Goal: Task Accomplishment & Management: Use online tool/utility

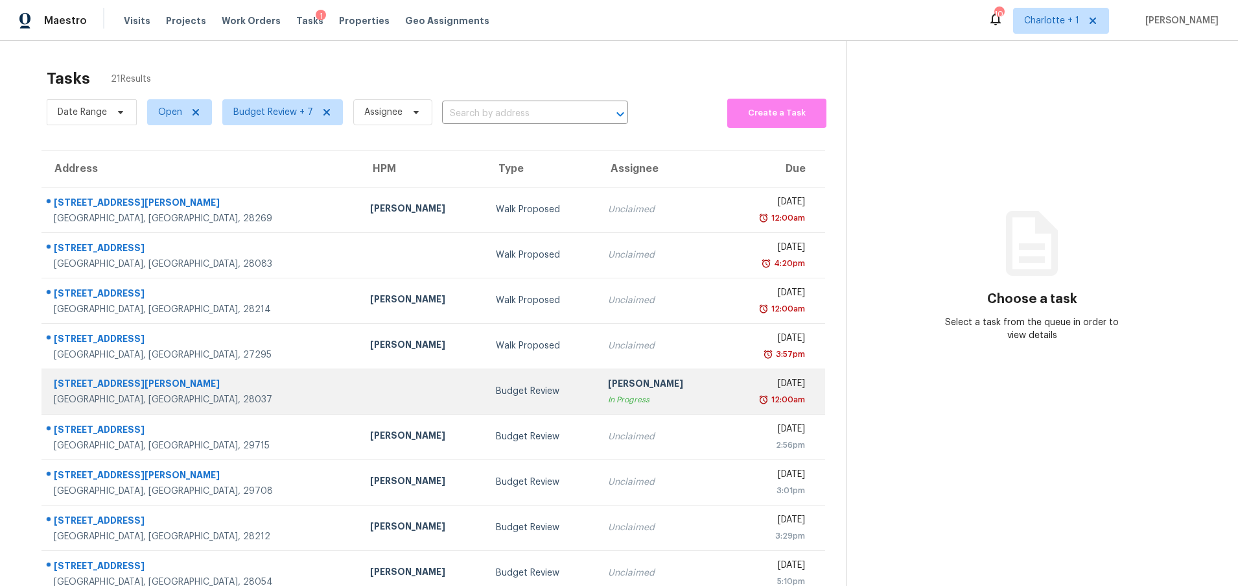
click at [205, 390] on div "[STREET_ADDRESS][PERSON_NAME]" at bounding box center [202, 385] width 296 height 16
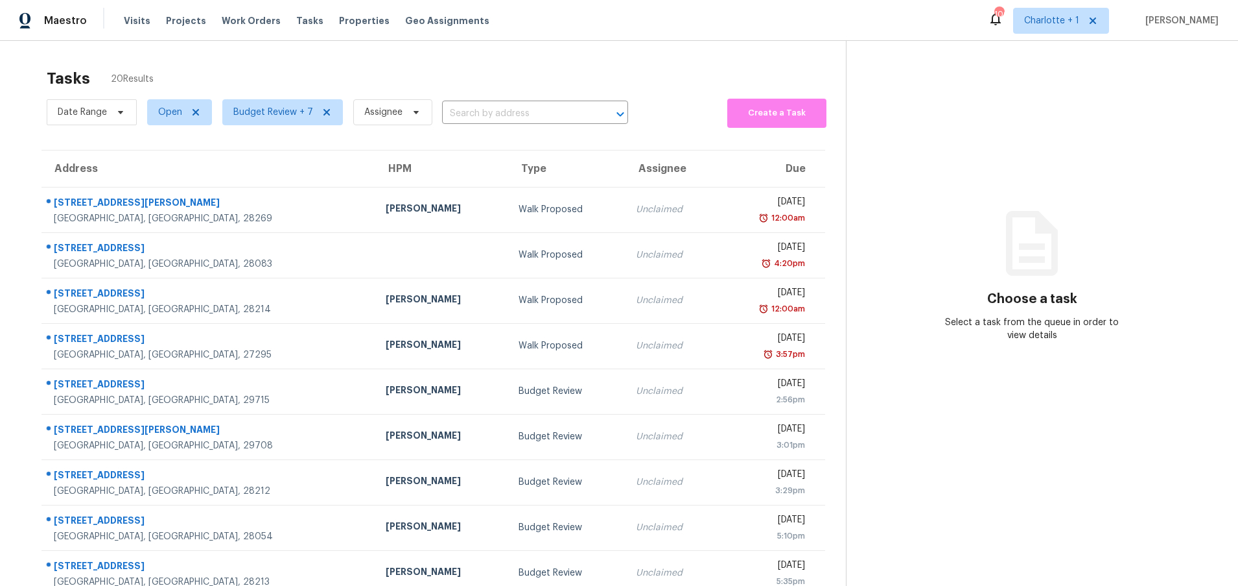
click at [233, 62] on div "Tasks 20 Results" at bounding box center [447, 79] width 800 height 34
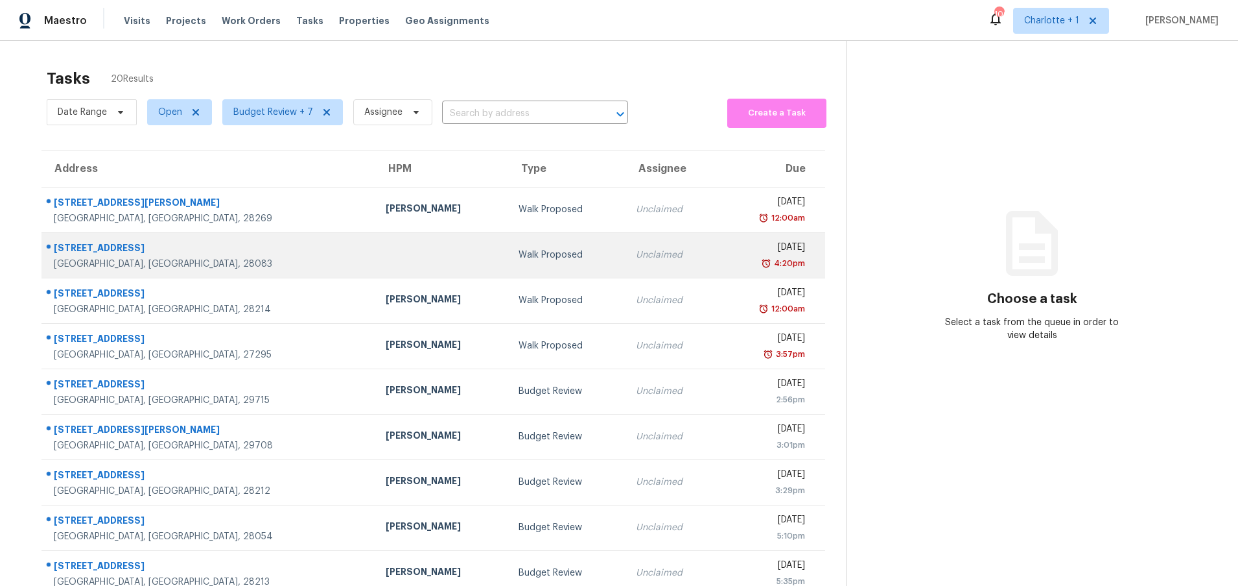
scroll to position [99, 0]
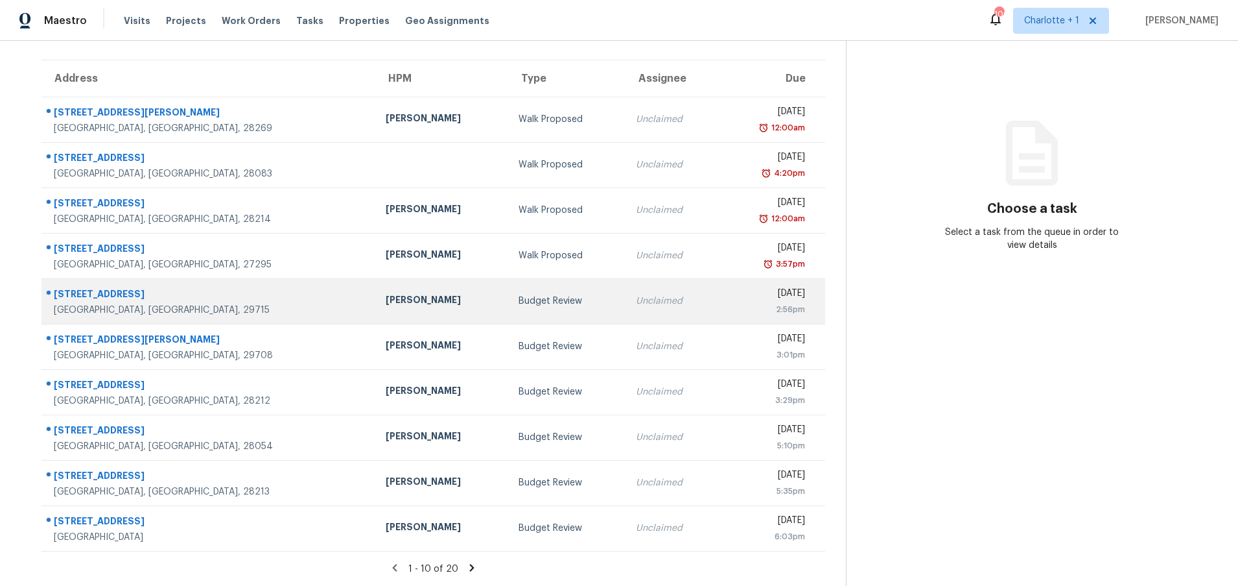
click at [197, 287] on div "[STREET_ADDRESS]" at bounding box center [209, 295] width 311 height 16
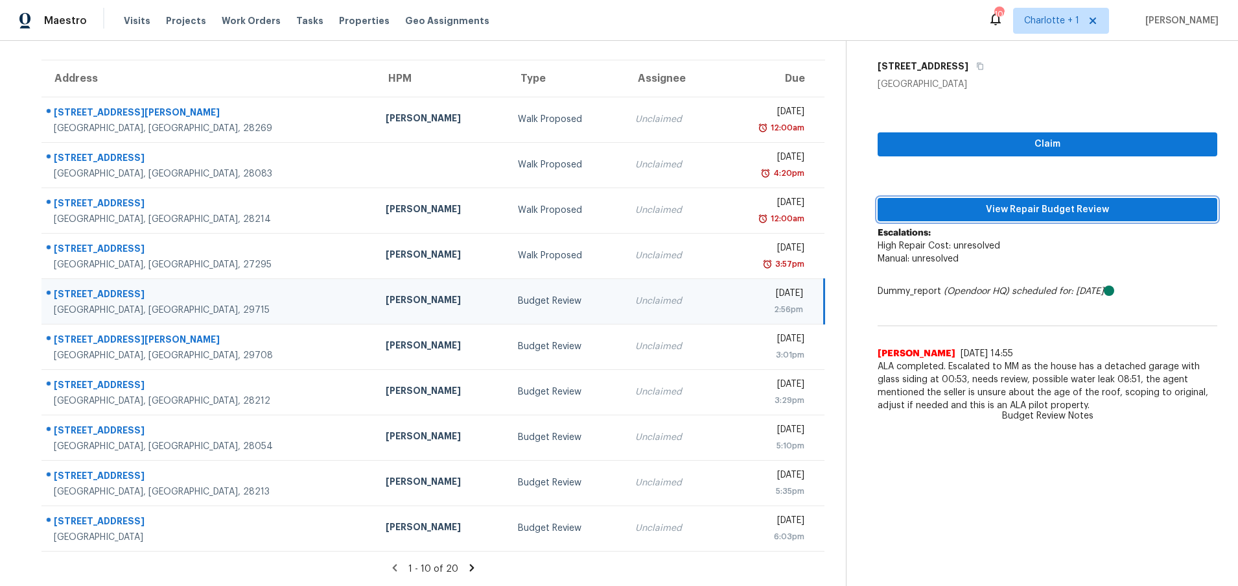
click at [955, 202] on span "View Repair Budget Review" at bounding box center [1047, 210] width 319 height 16
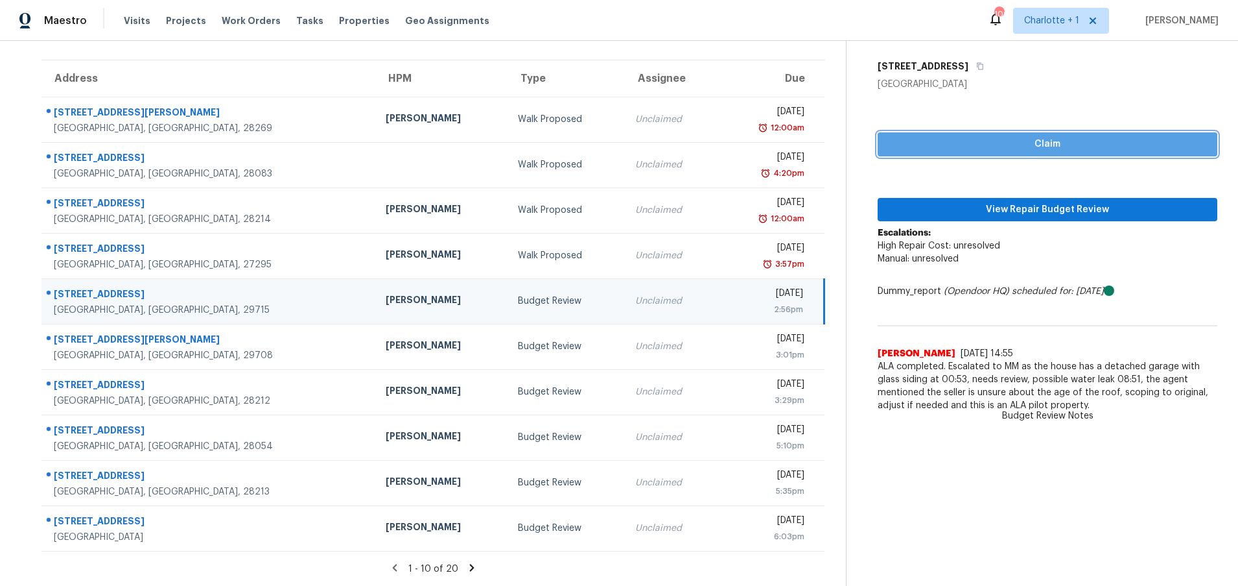
click at [901, 136] on span "Claim" at bounding box center [1047, 144] width 319 height 16
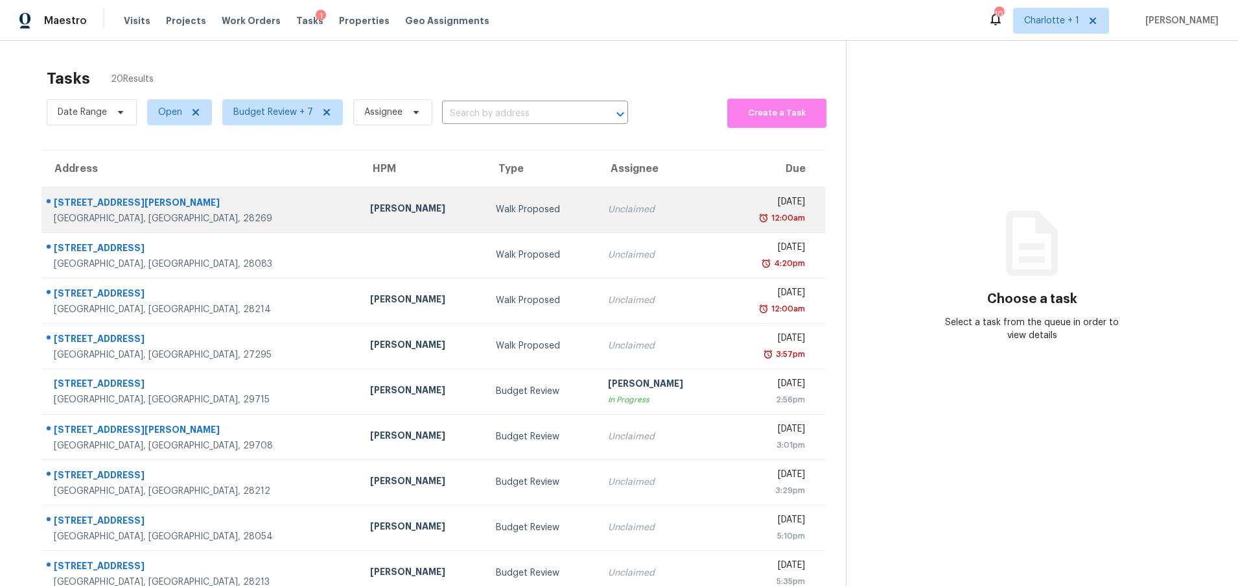
scroll to position [99, 0]
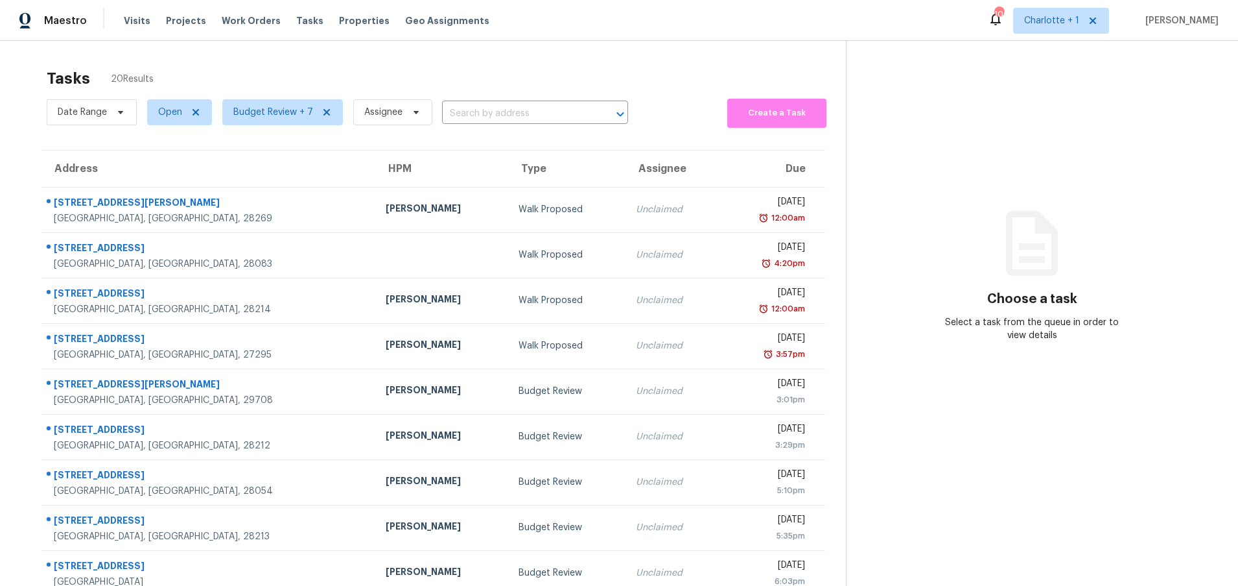
scroll to position [99, 0]
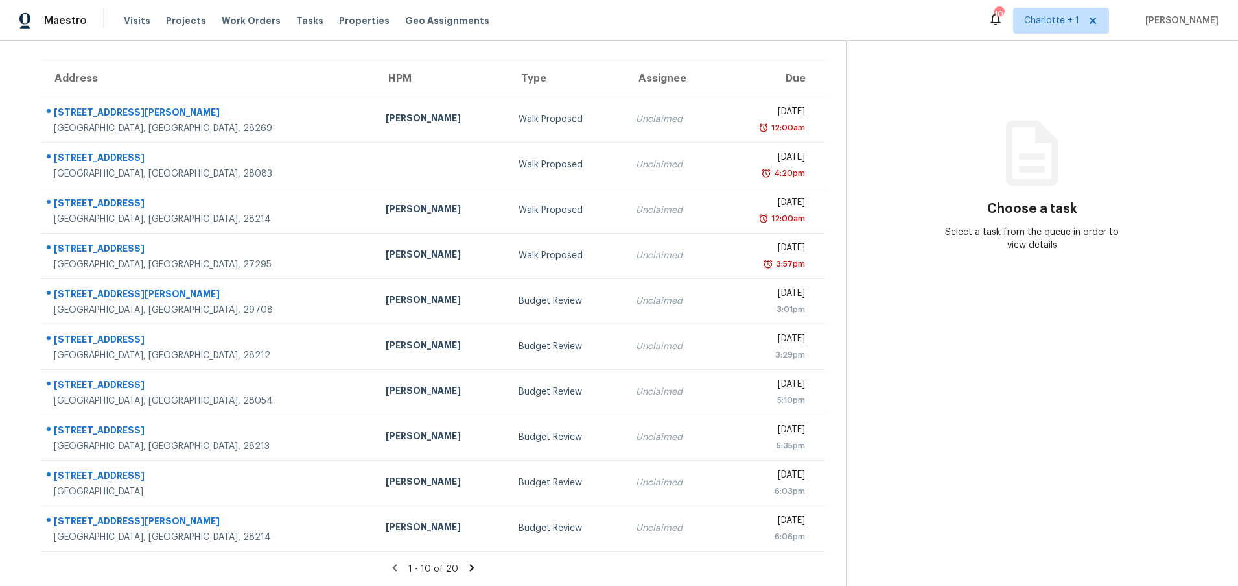
drag, startPoint x: 473, startPoint y: 560, endPoint x: 466, endPoint y: 558, distance: 6.6
click at [473, 562] on div "1 - 10 of 20" at bounding box center [433, 569] width 825 height 14
click at [470, 563] on icon at bounding box center [472, 566] width 5 height 7
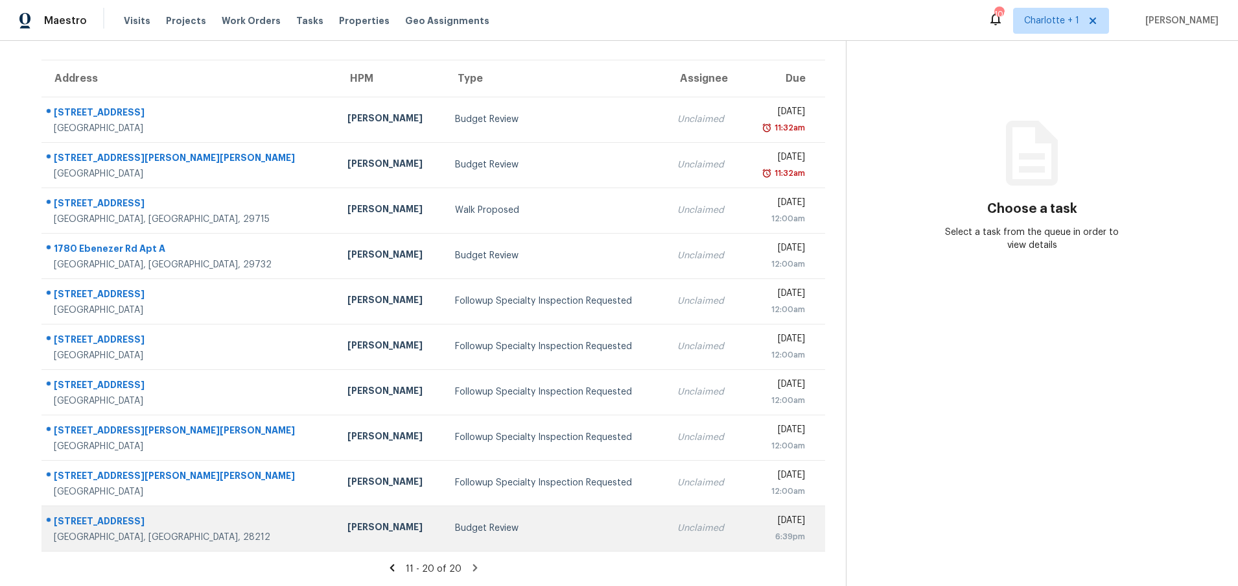
click at [199, 514] on div "6621 Piney Path Rd" at bounding box center [190, 522] width 273 height 16
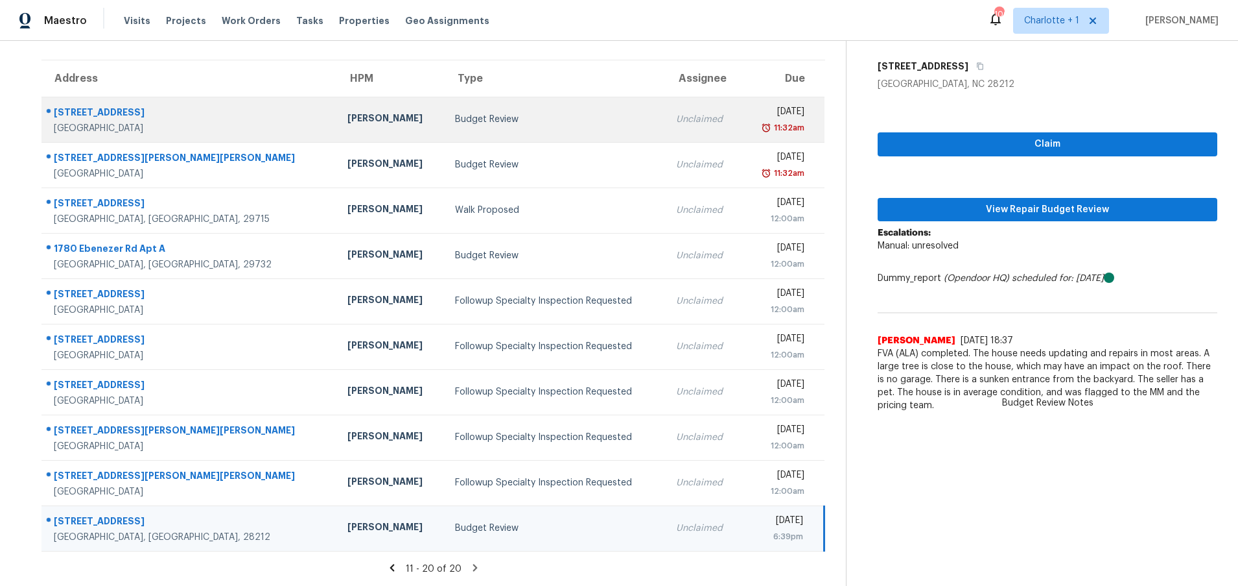
click at [145, 106] on div "3845 Whitehaven Rd" at bounding box center [190, 114] width 273 height 16
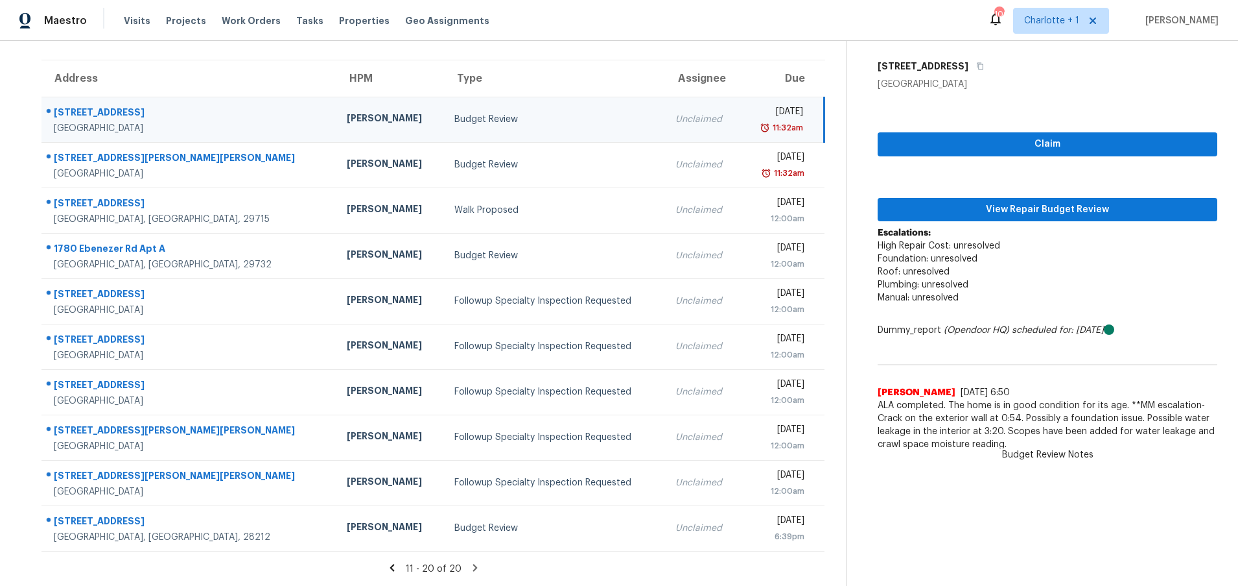
click at [455, 113] on div "Budget Review" at bounding box center [555, 119] width 200 height 13
click at [1018, 204] on span "View Repair Budget Review" at bounding box center [1047, 210] width 319 height 16
